Goal: Task Accomplishment & Management: Complete application form

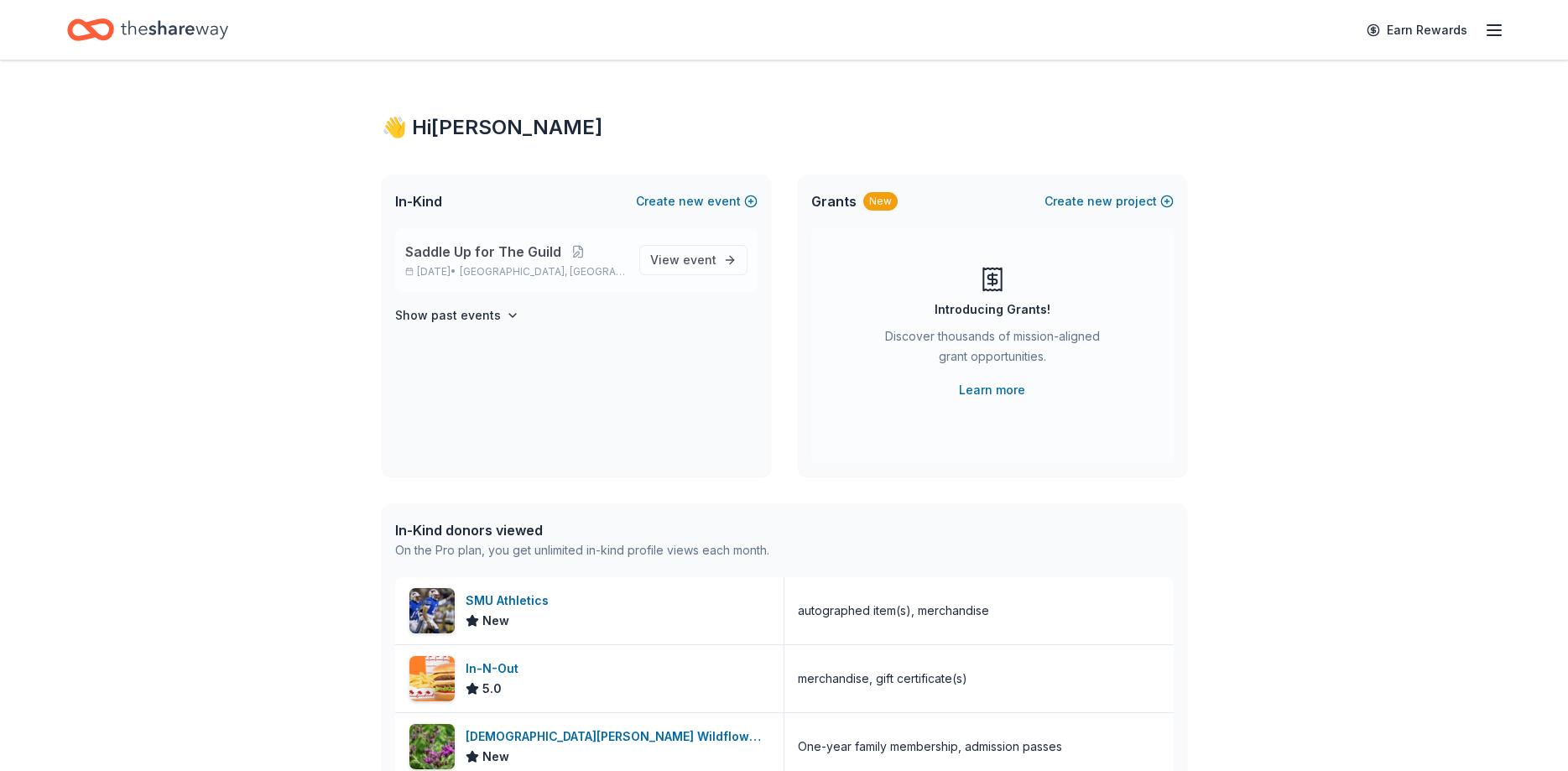
click at [479, 255] on span "Saddle Up for The Guild" at bounding box center [484, 251] width 157 height 20
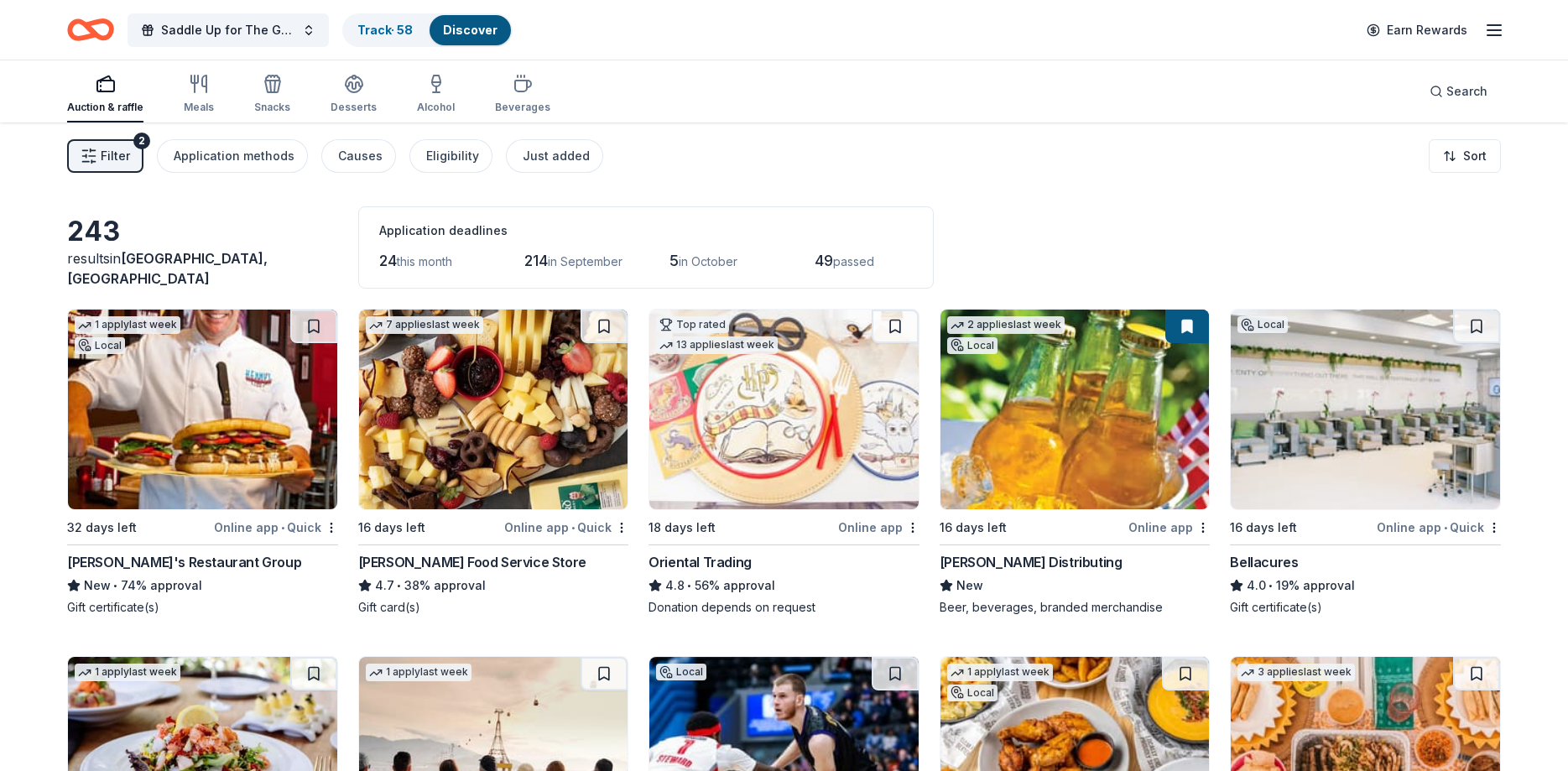
click at [127, 163] on span "Filter" at bounding box center [116, 156] width 30 height 20
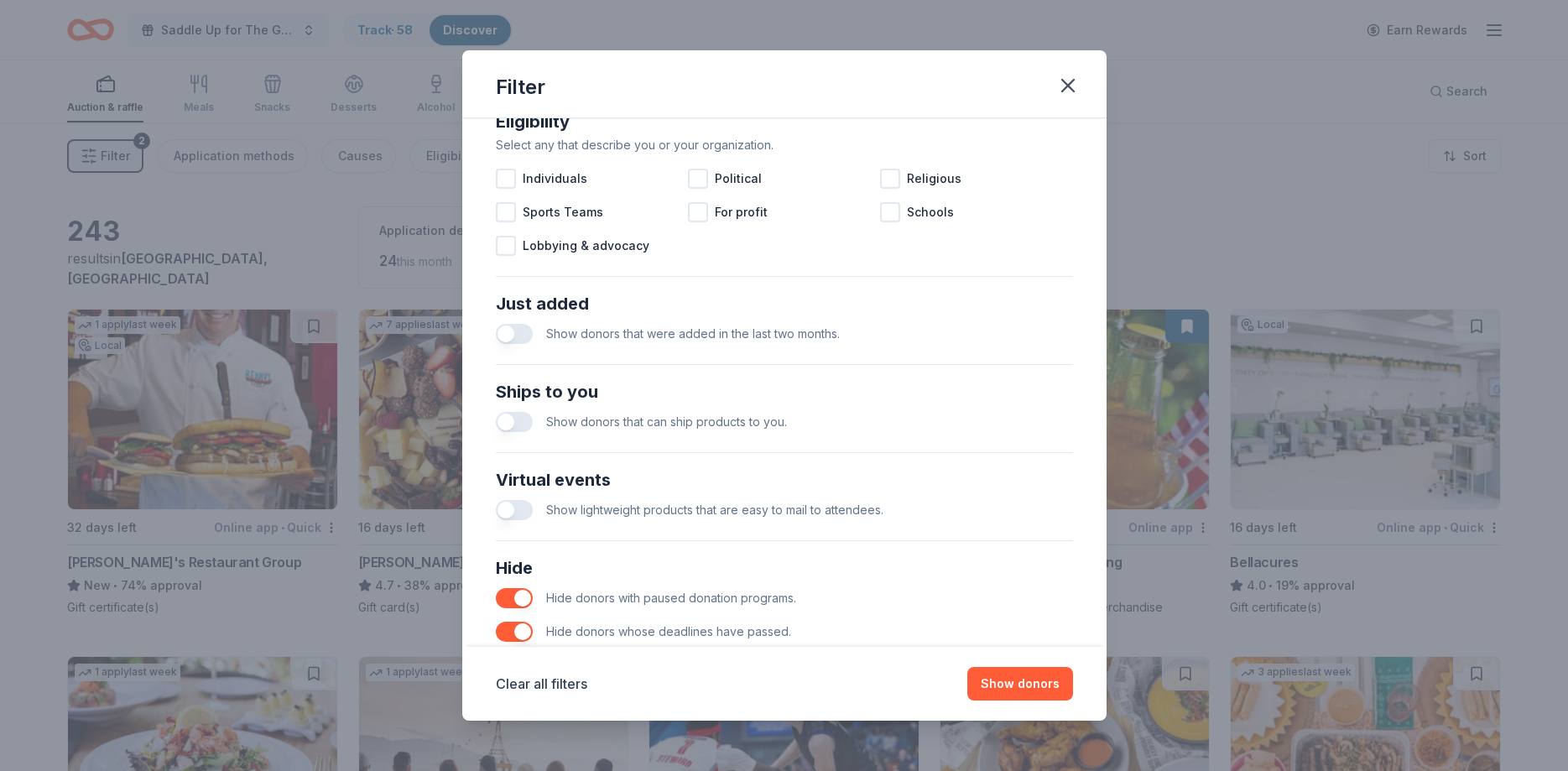
scroll to position [503, 0]
click at [508, 336] on button "button" at bounding box center [514, 332] width 37 height 20
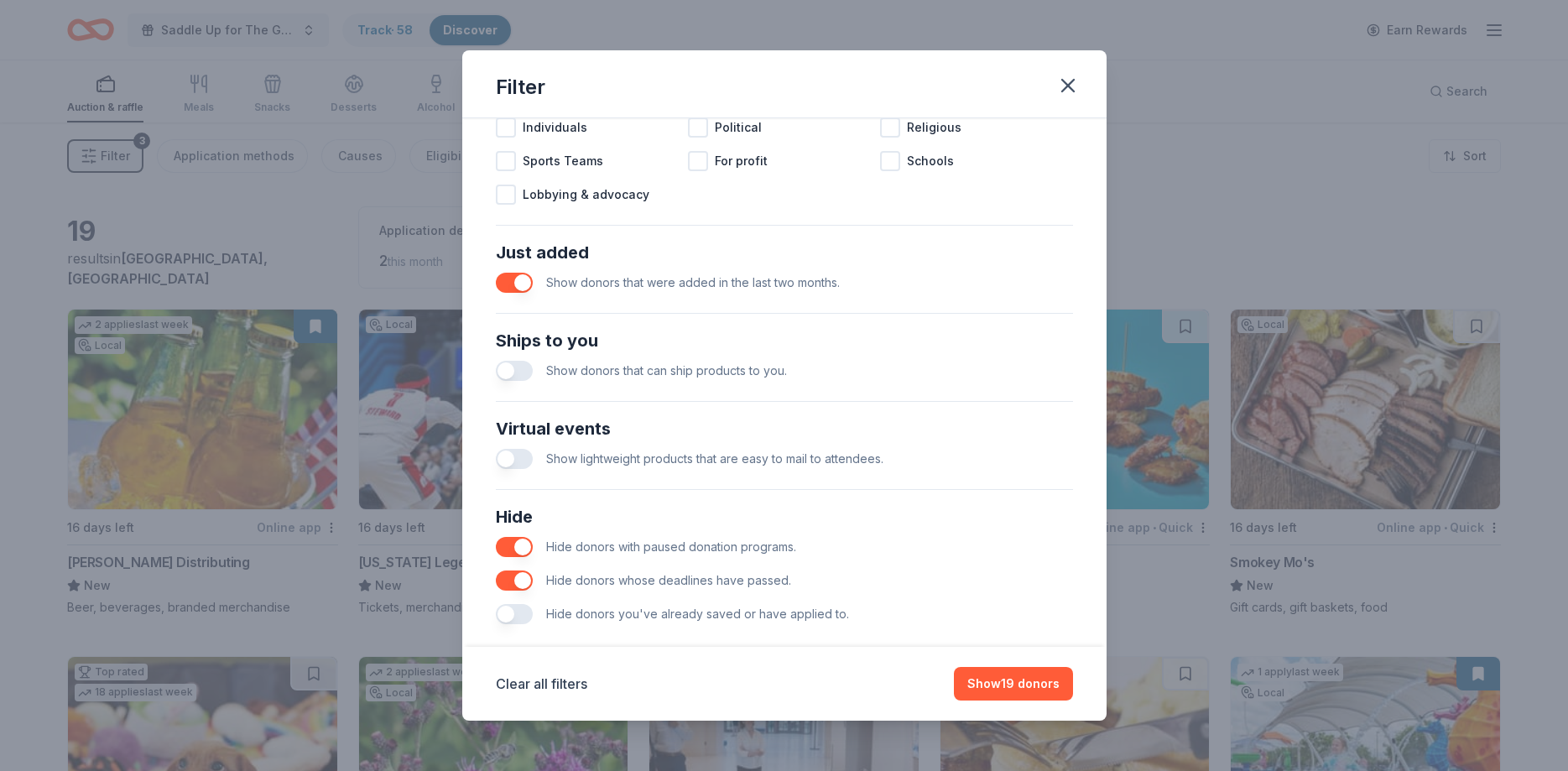
scroll to position [578, 0]
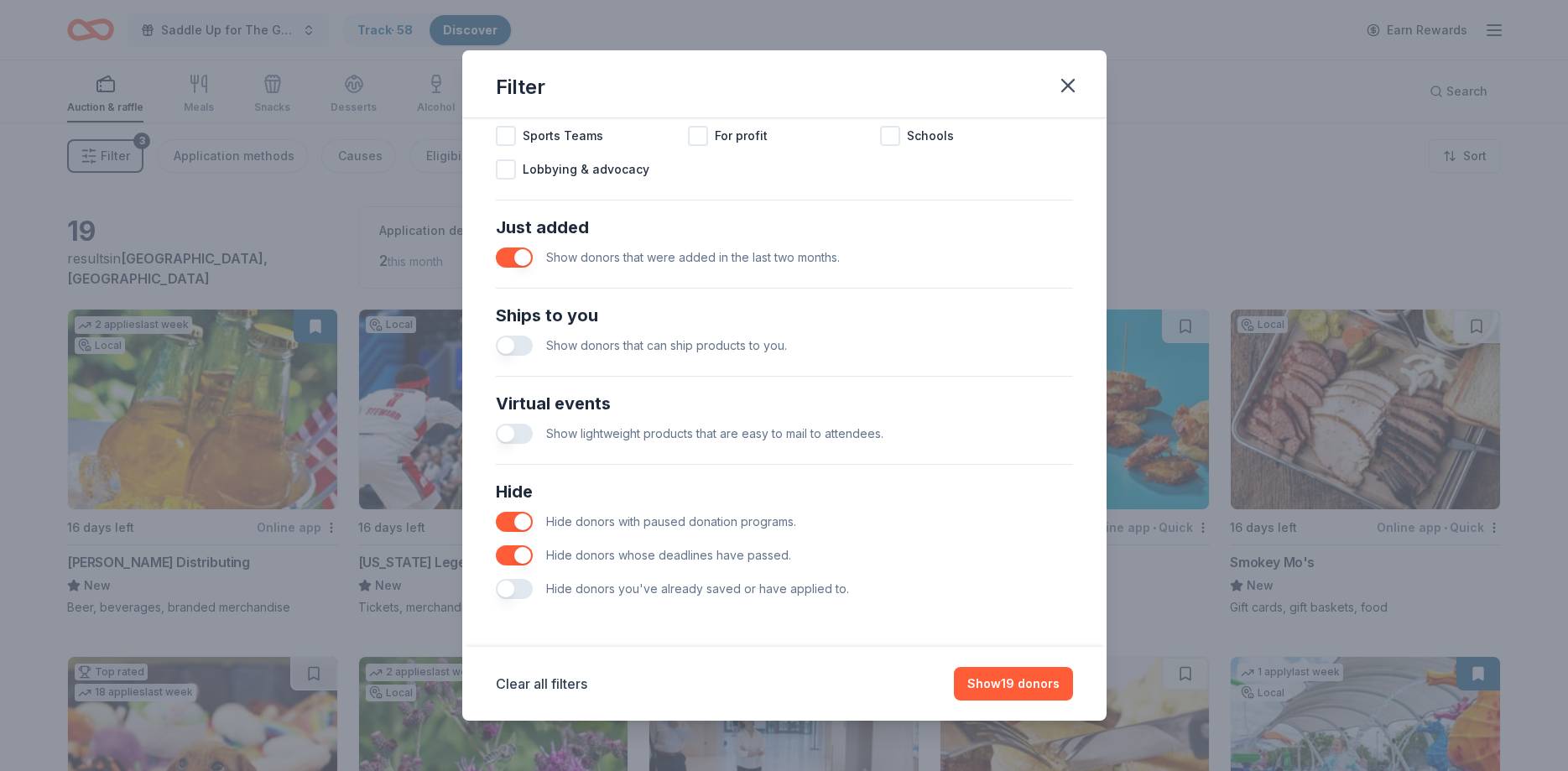
click at [523, 594] on button "button" at bounding box center [514, 588] width 37 height 20
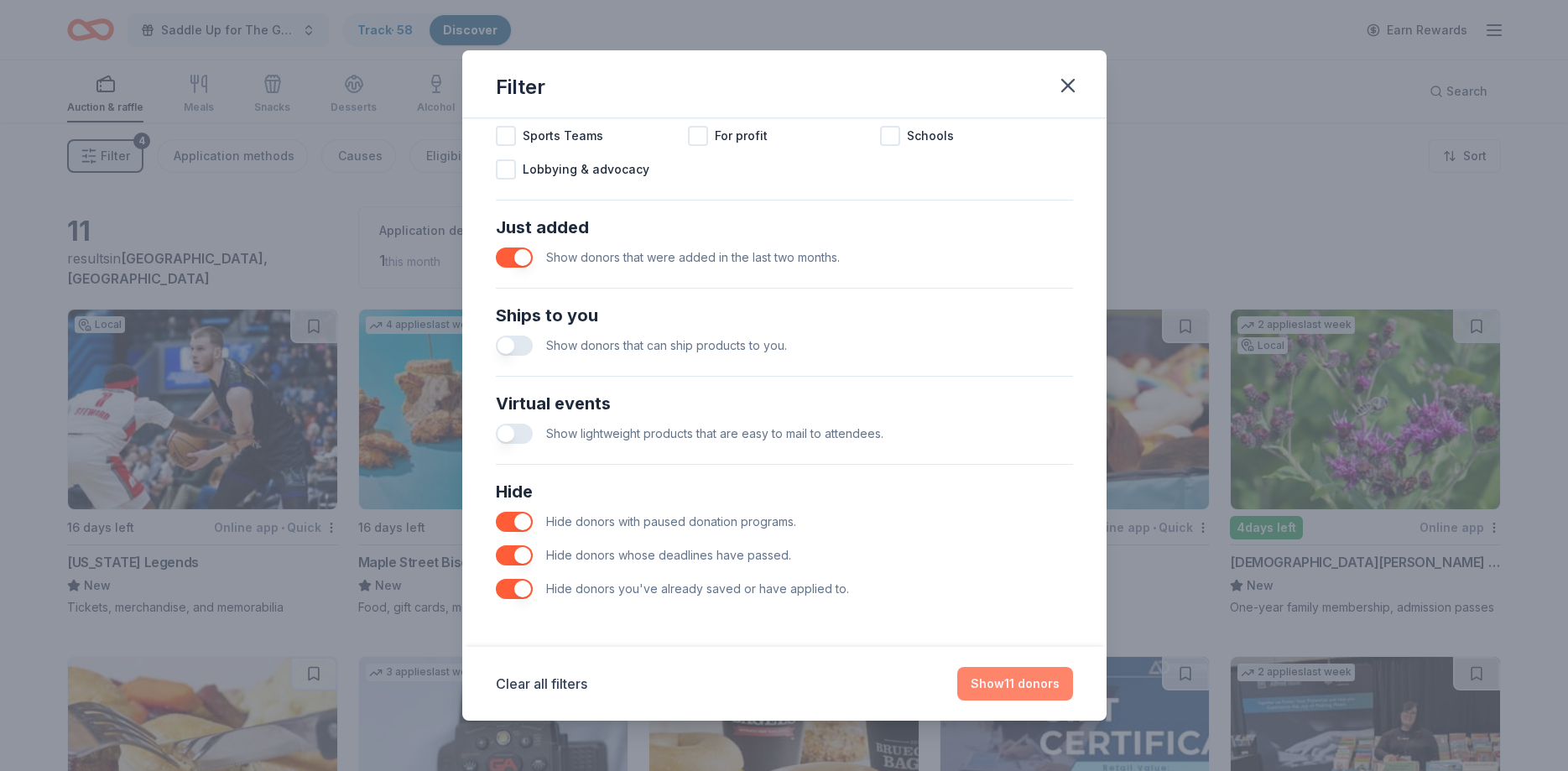
click at [1038, 678] on button "Show 11 donors" at bounding box center [1016, 683] width 116 height 34
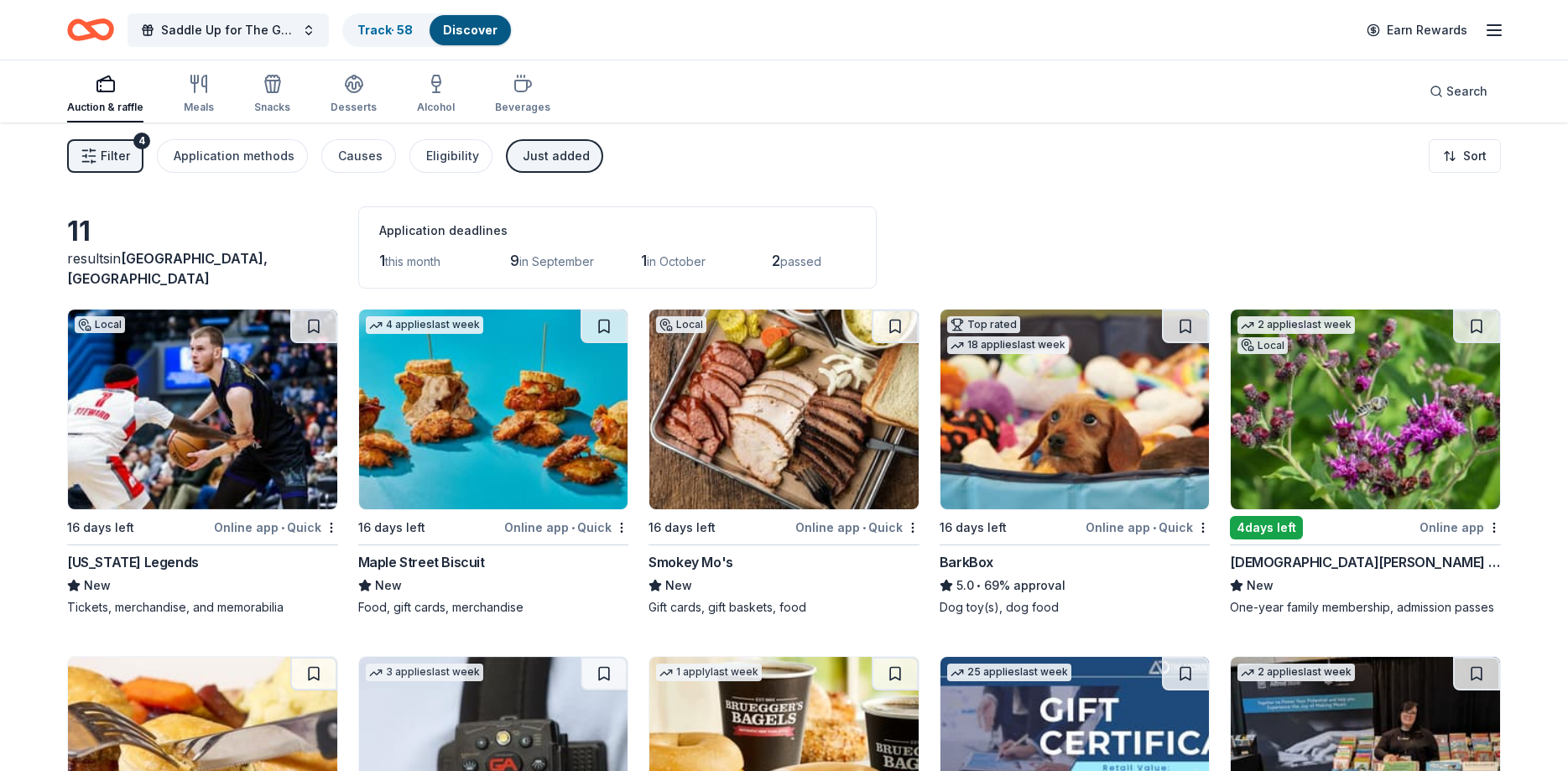
drag, startPoint x: 1398, startPoint y: 411, endPoint x: 1392, endPoint y: 404, distance: 9.2
click at [1394, 405] on img at bounding box center [1365, 409] width 269 height 199
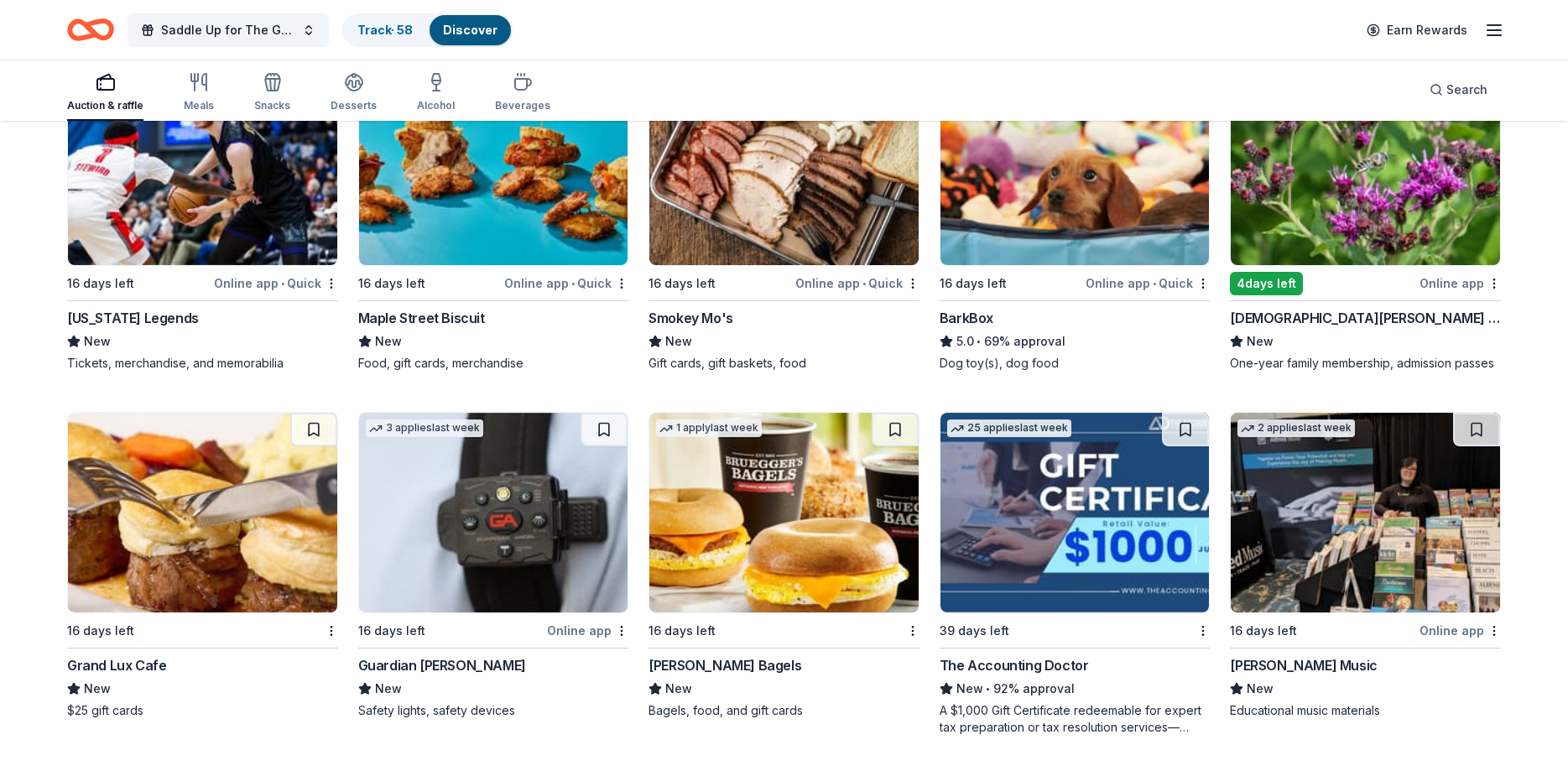
scroll to position [427, 0]
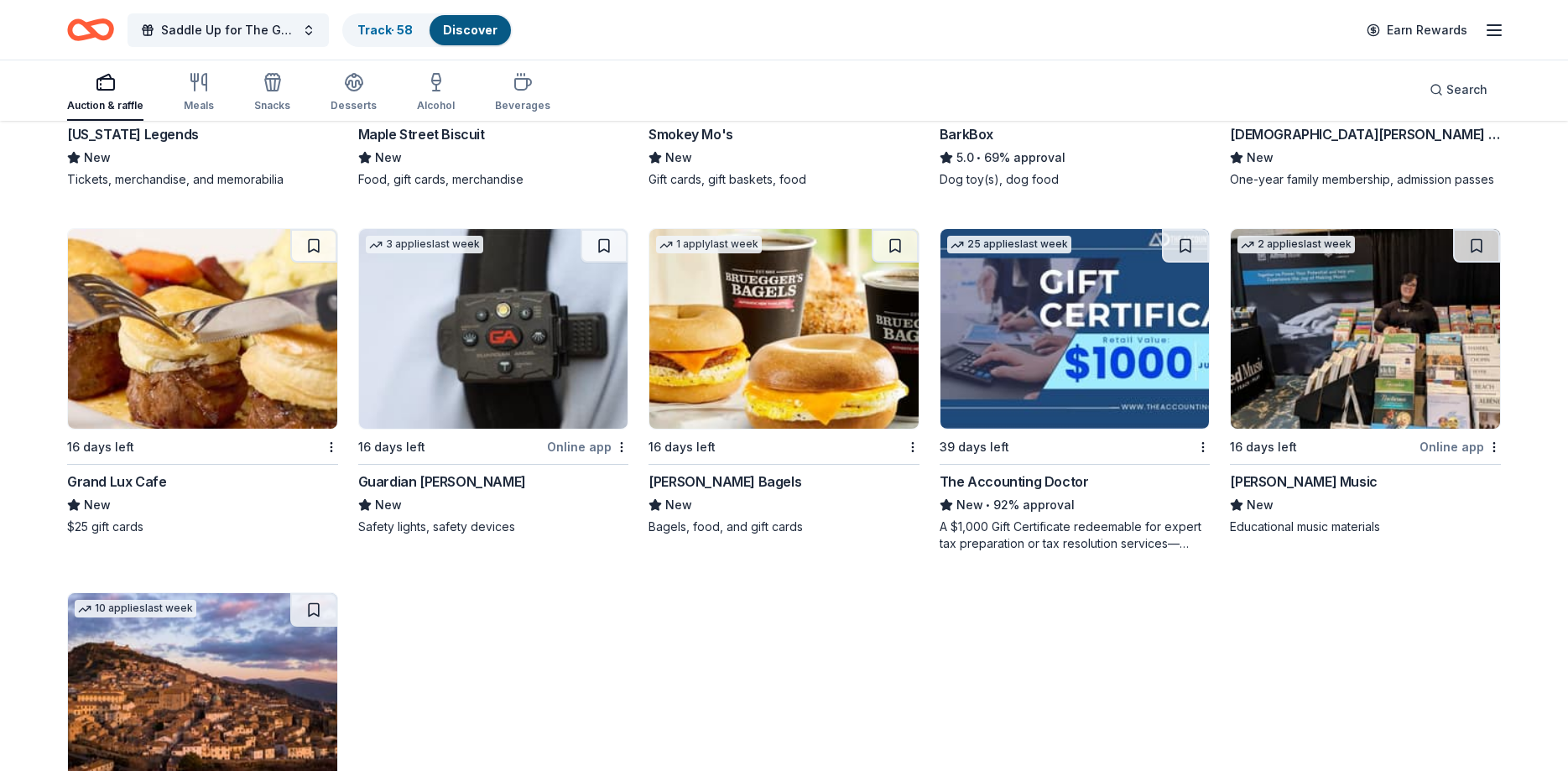
click at [1059, 345] on img at bounding box center [1075, 329] width 269 height 199
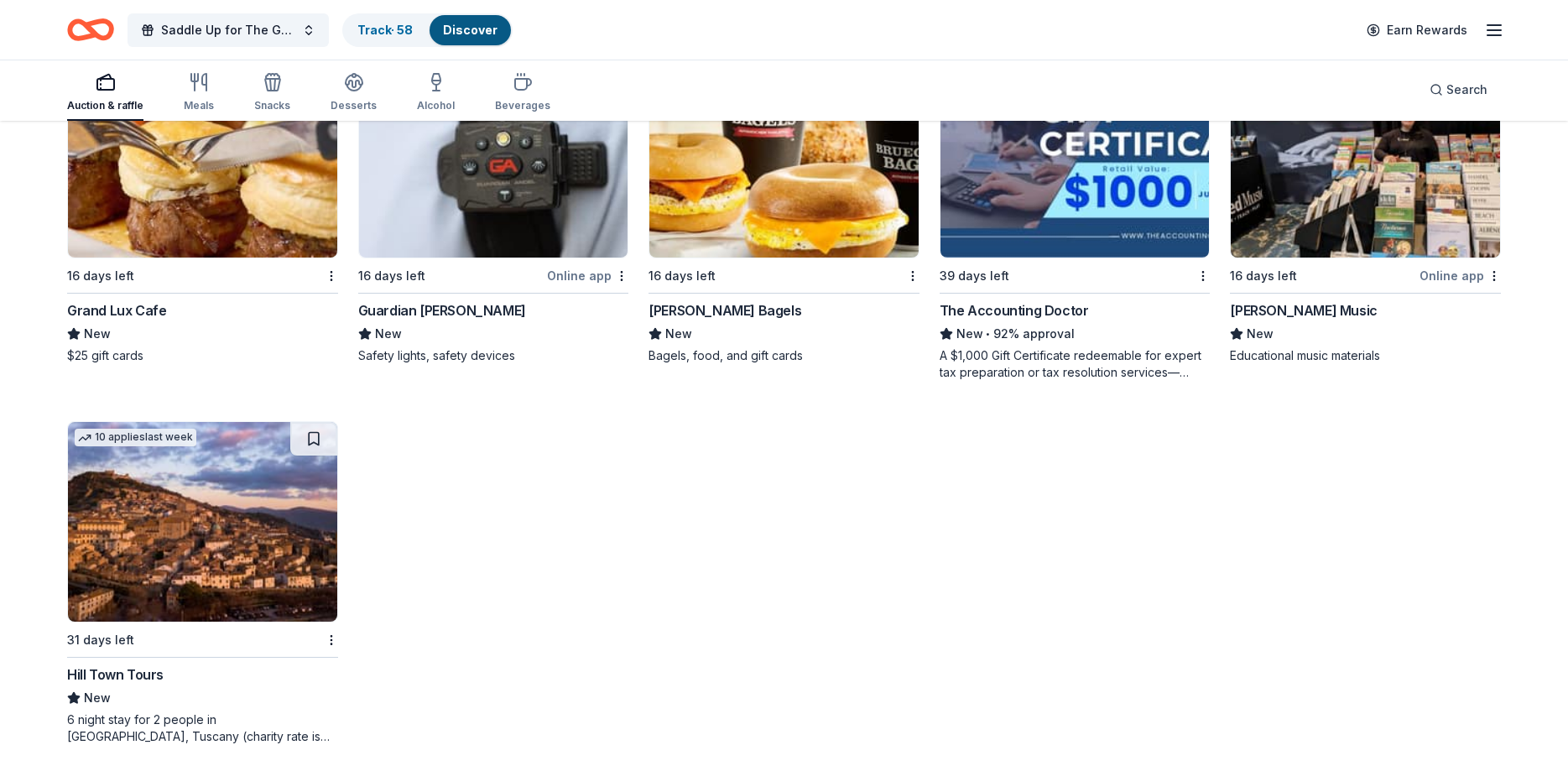
scroll to position [606, 0]
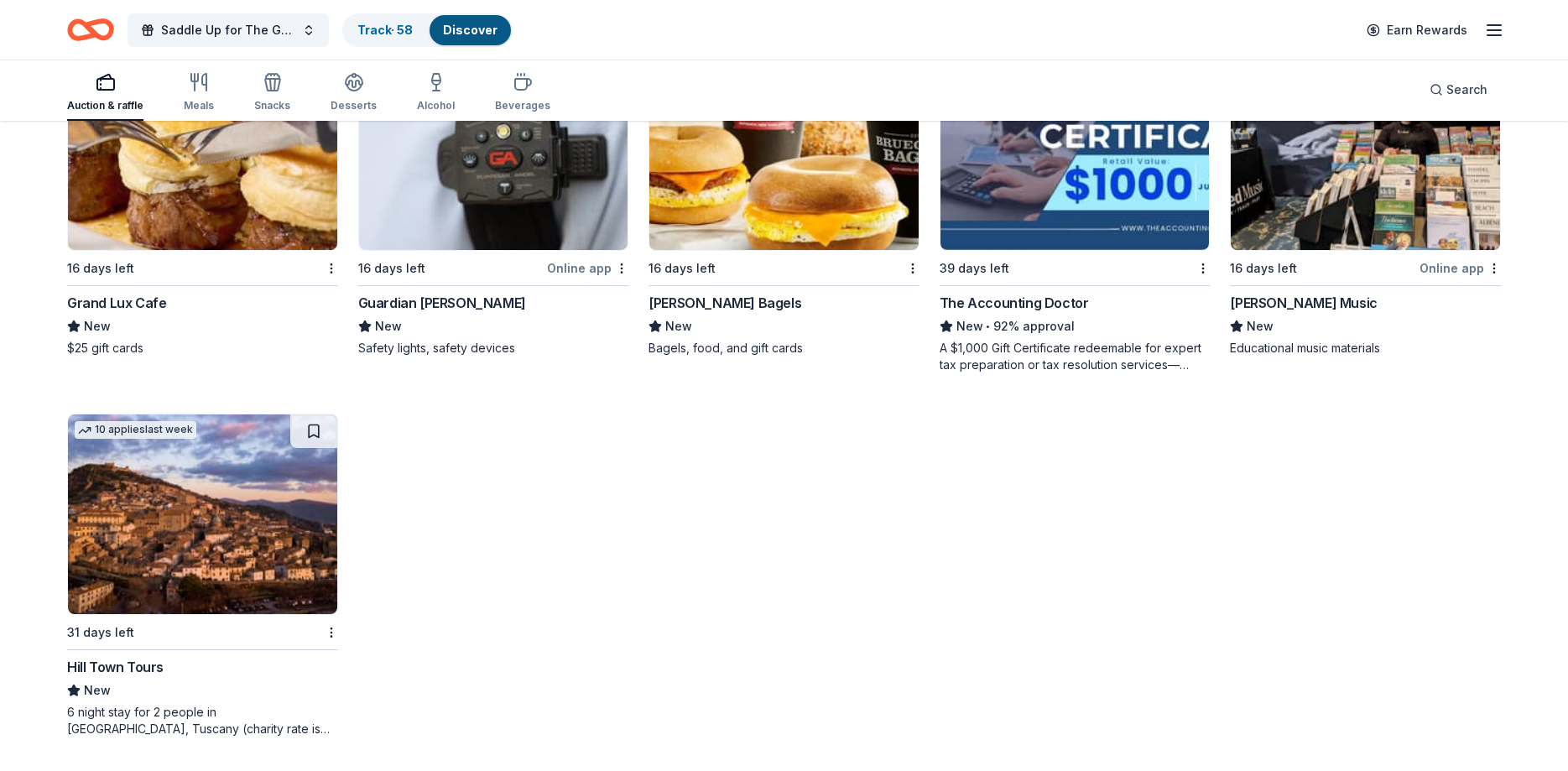
click at [161, 556] on img at bounding box center [202, 514] width 269 height 199
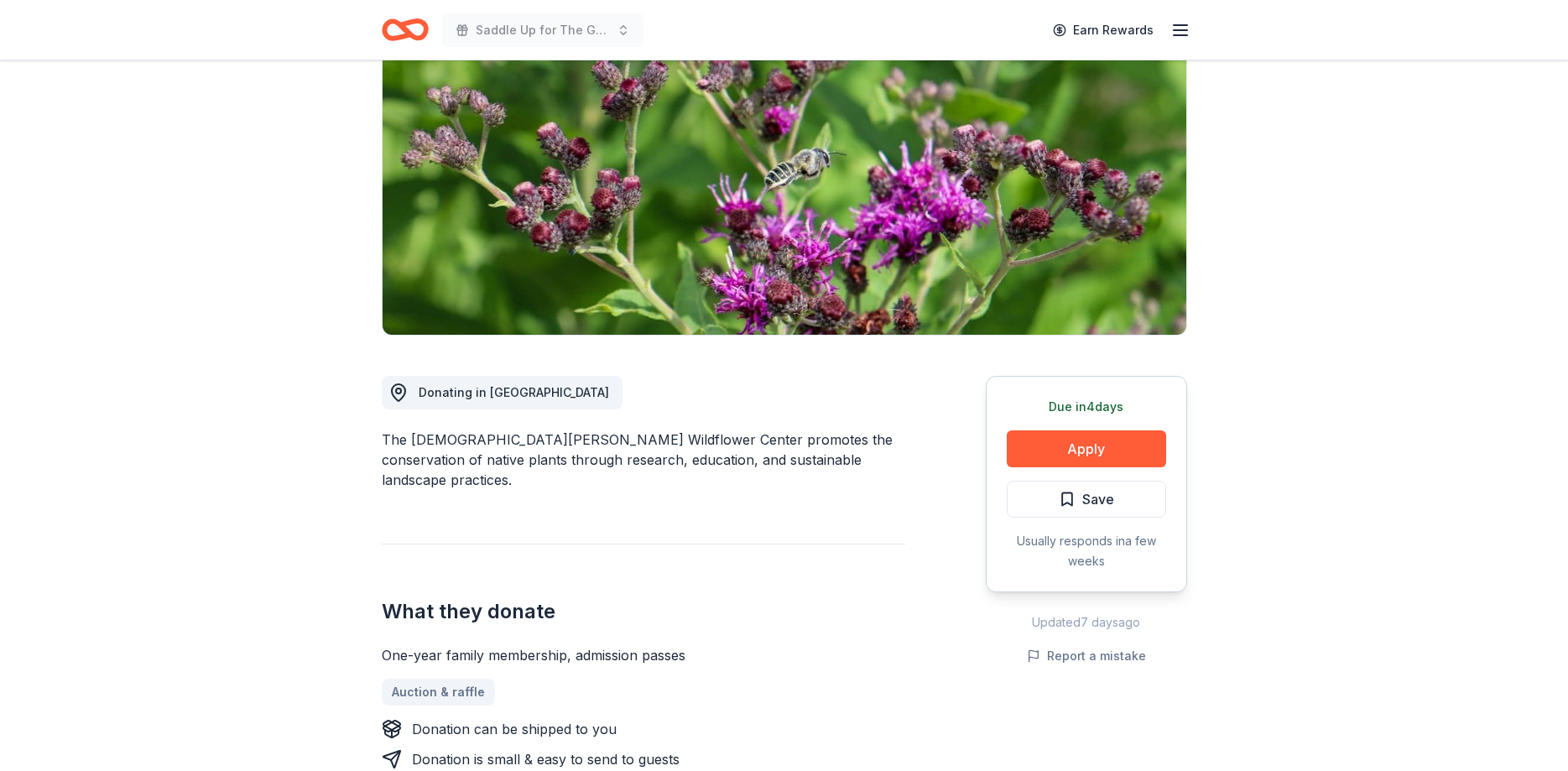
scroll to position [257, 0]
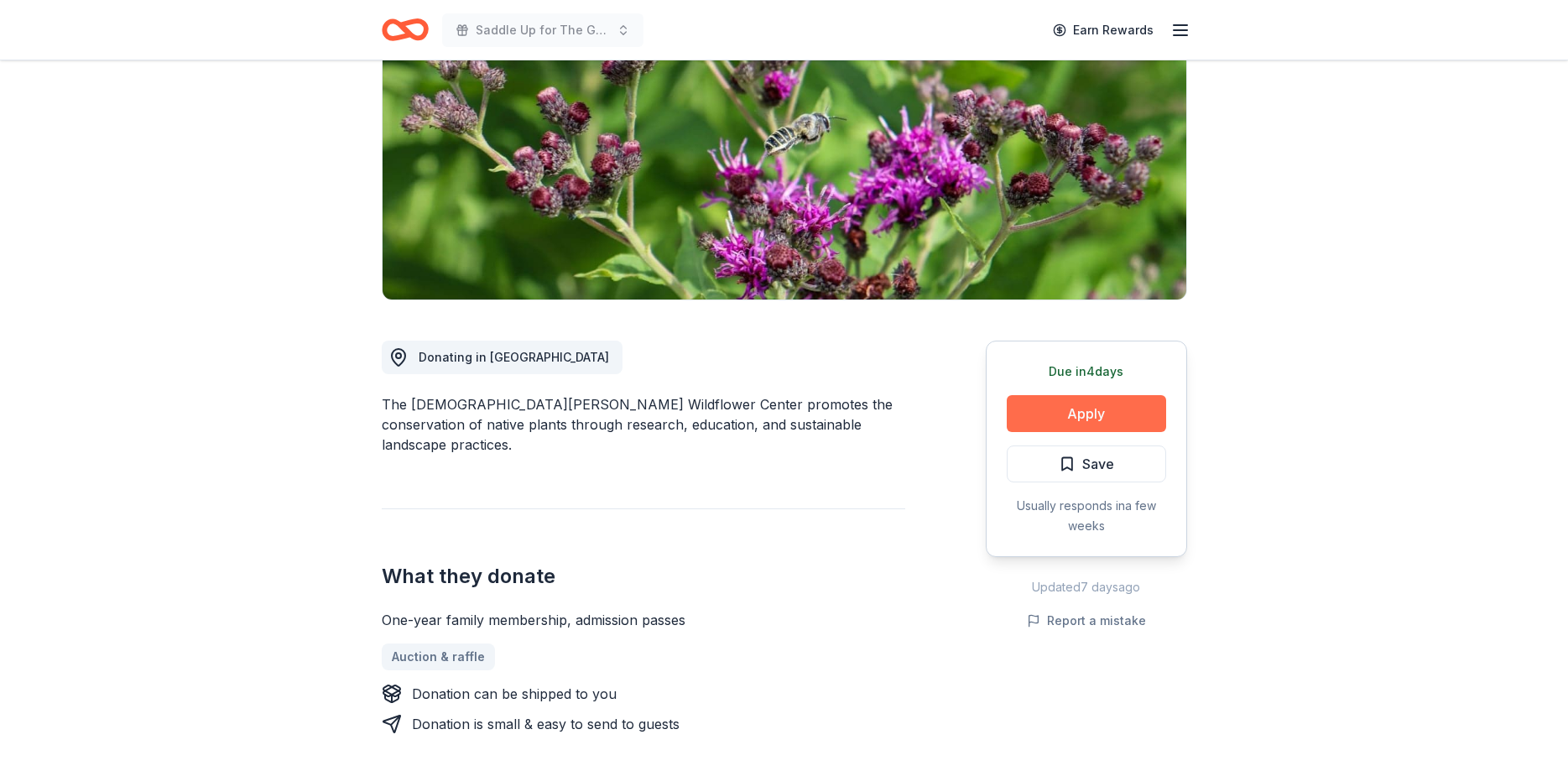
click at [1123, 395] on button "Apply" at bounding box center [1086, 413] width 159 height 37
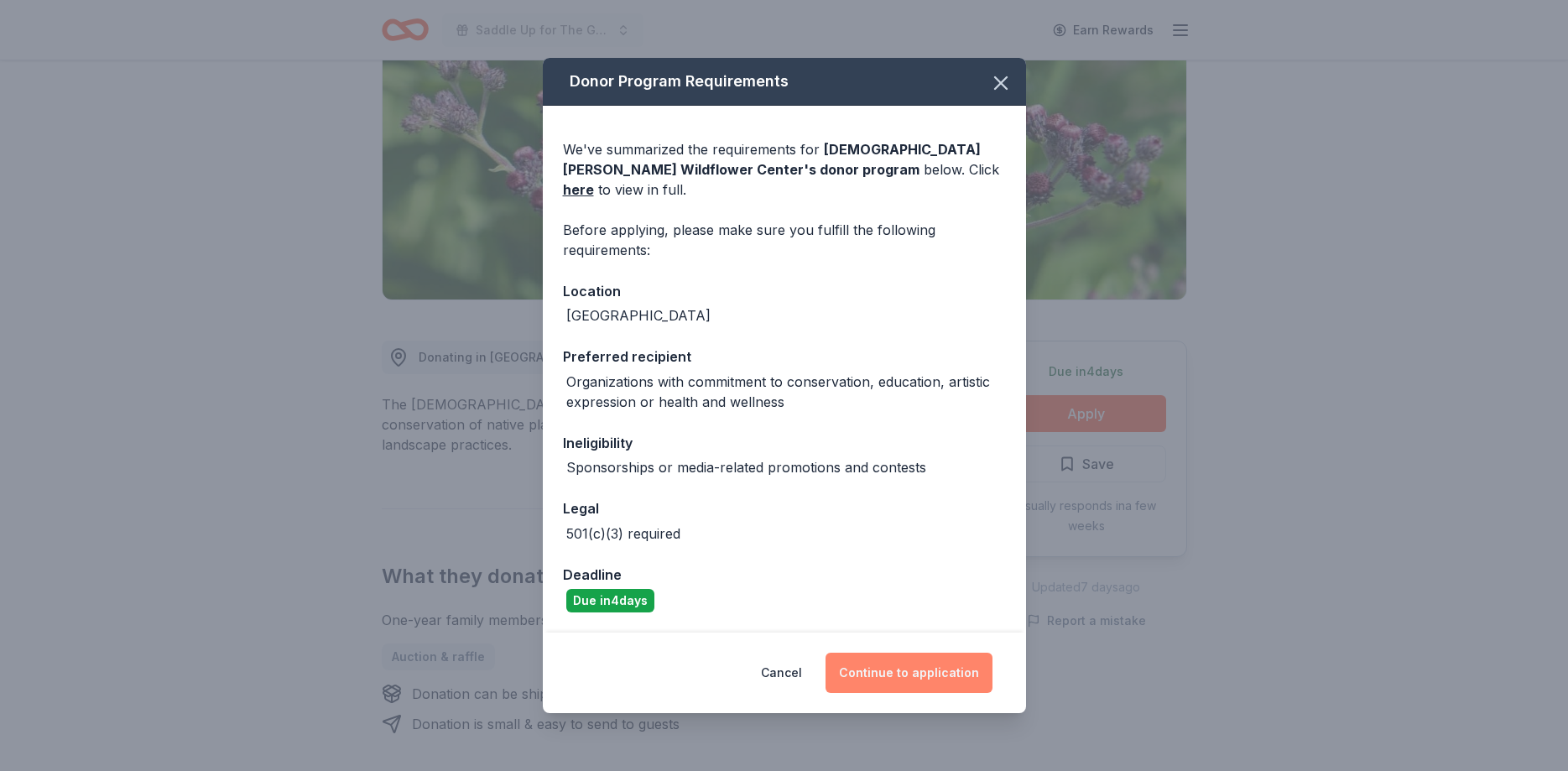
click at [948, 660] on button "Continue to application" at bounding box center [908, 672] width 167 height 40
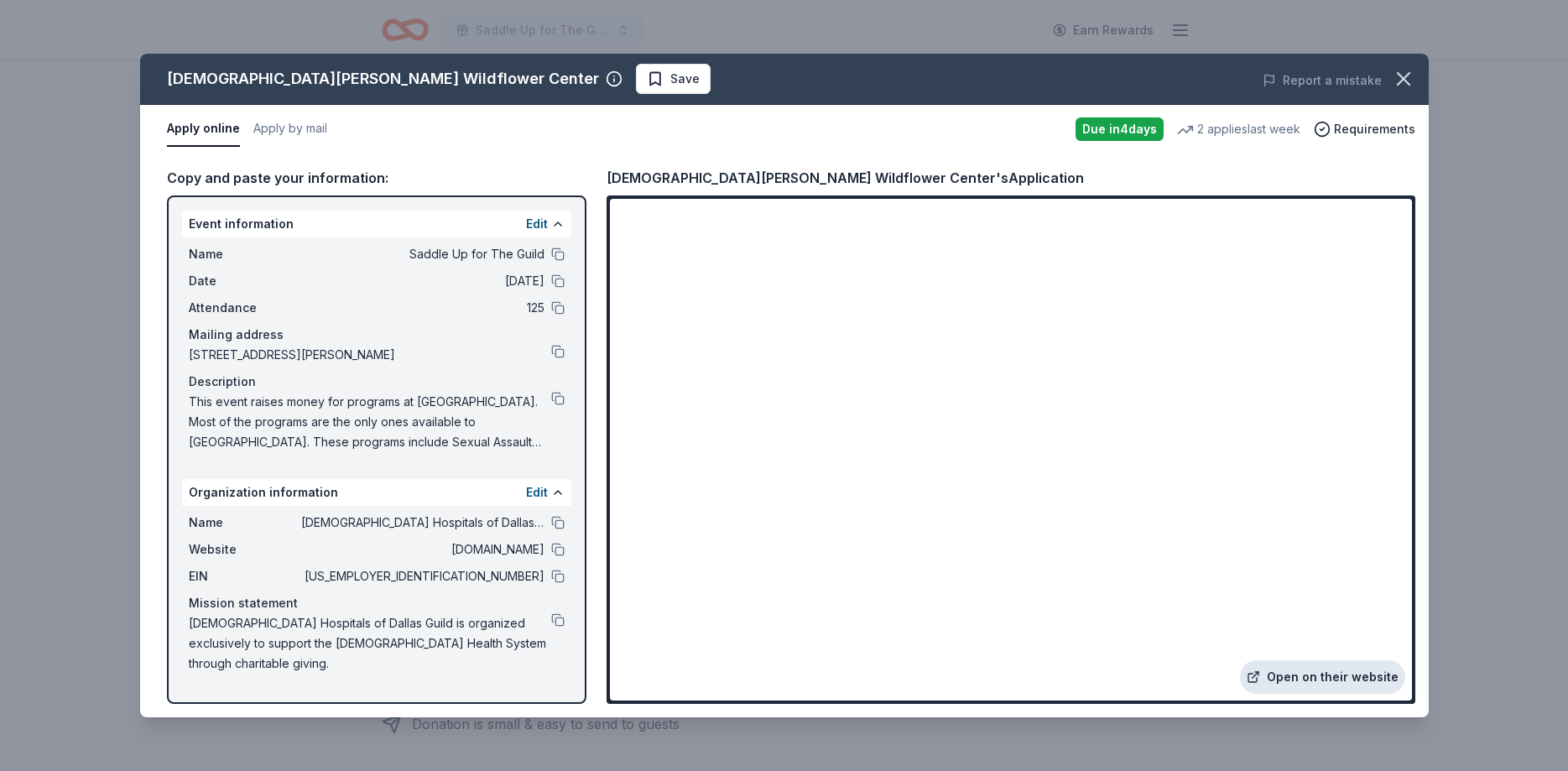
click at [1347, 679] on link "Open on their website" at bounding box center [1322, 677] width 165 height 34
click at [314, 135] on button "Apply by mail" at bounding box center [290, 129] width 74 height 35
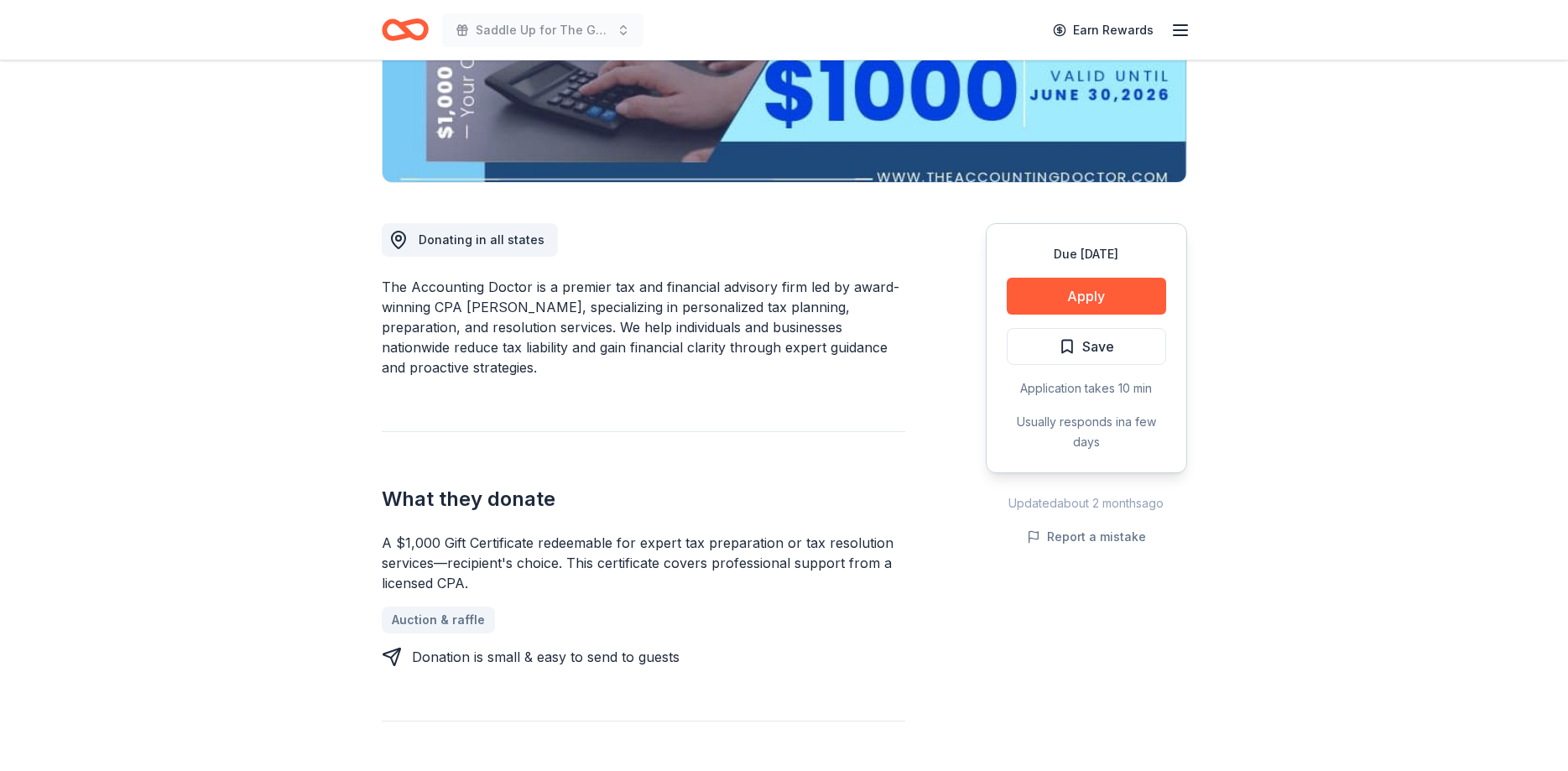
scroll to position [342, 0]
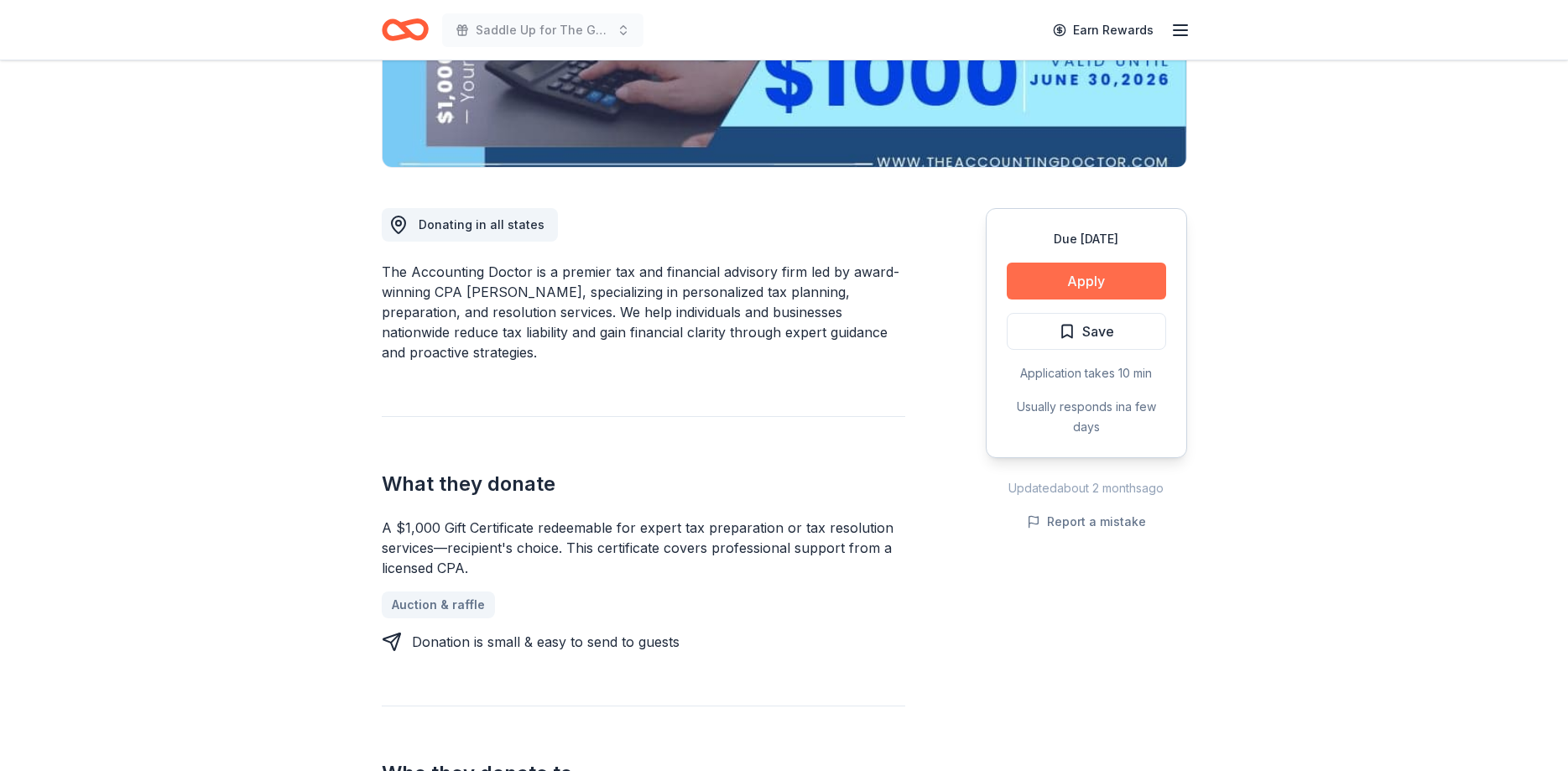
click at [1085, 290] on button "Apply" at bounding box center [1086, 281] width 159 height 37
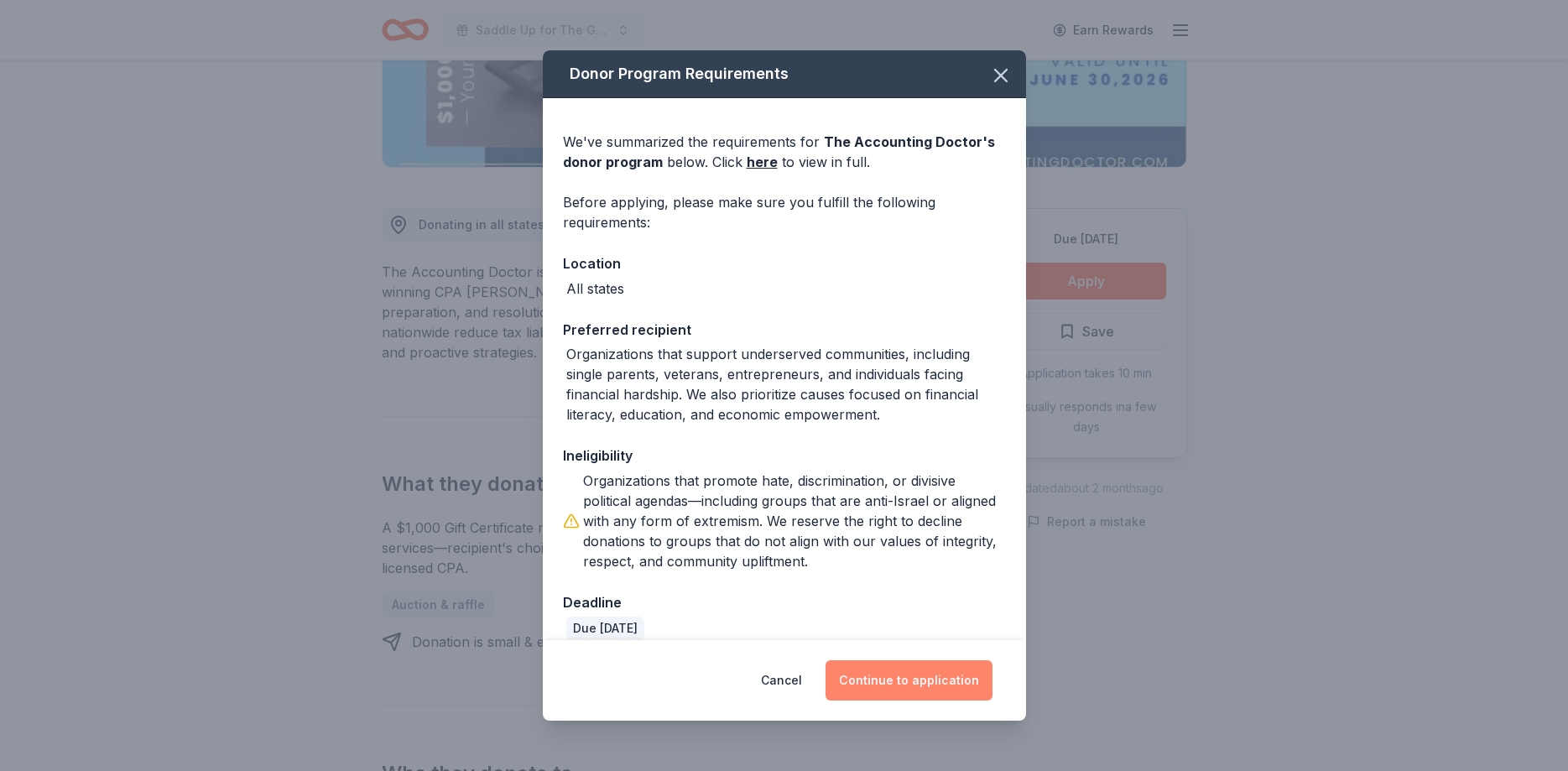
click at [949, 670] on button "Continue to application" at bounding box center [908, 680] width 167 height 40
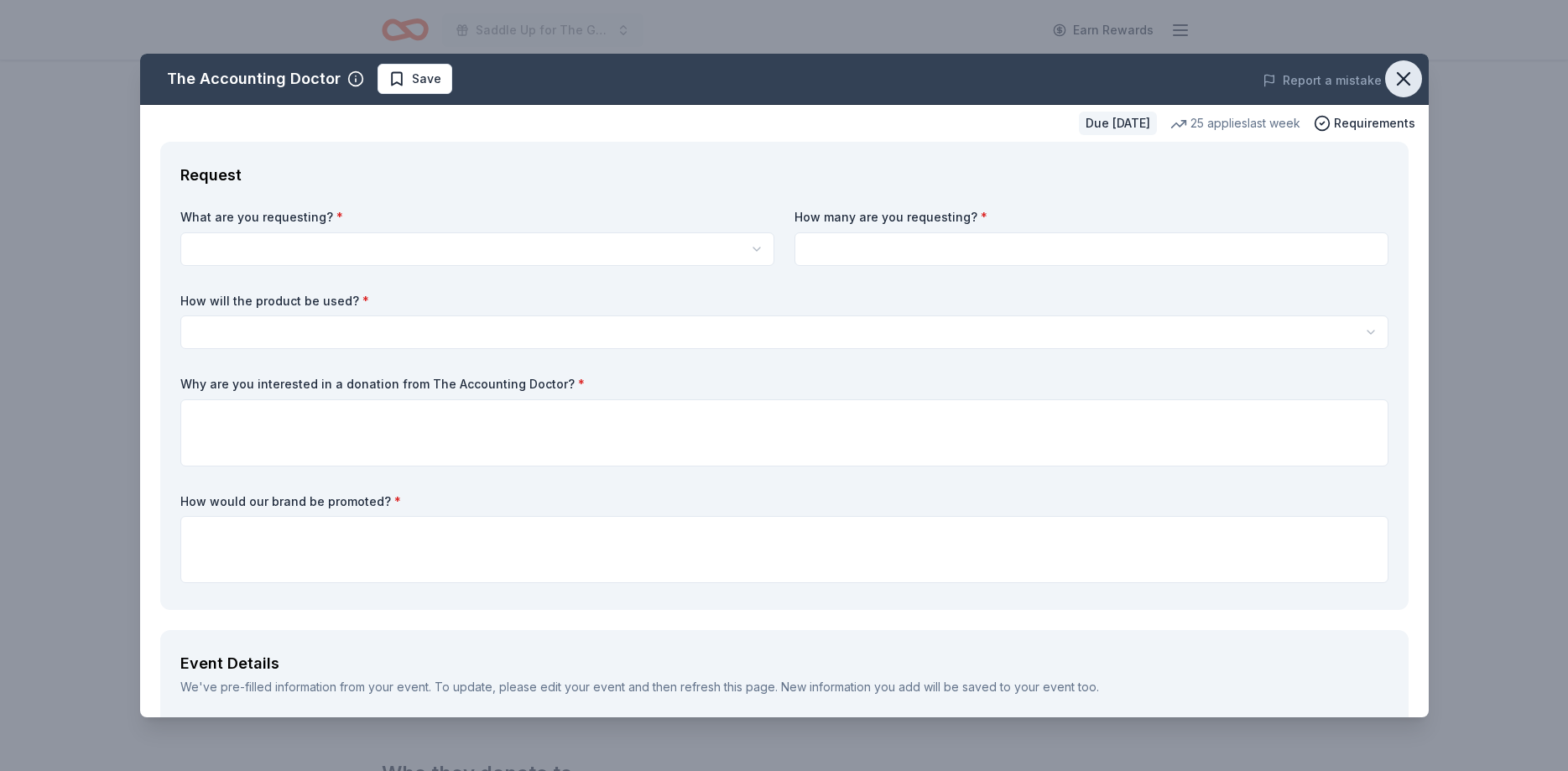
click at [1415, 84] on icon "button" at bounding box center [1403, 78] width 23 height 23
